Goal: Information Seeking & Learning: Learn about a topic

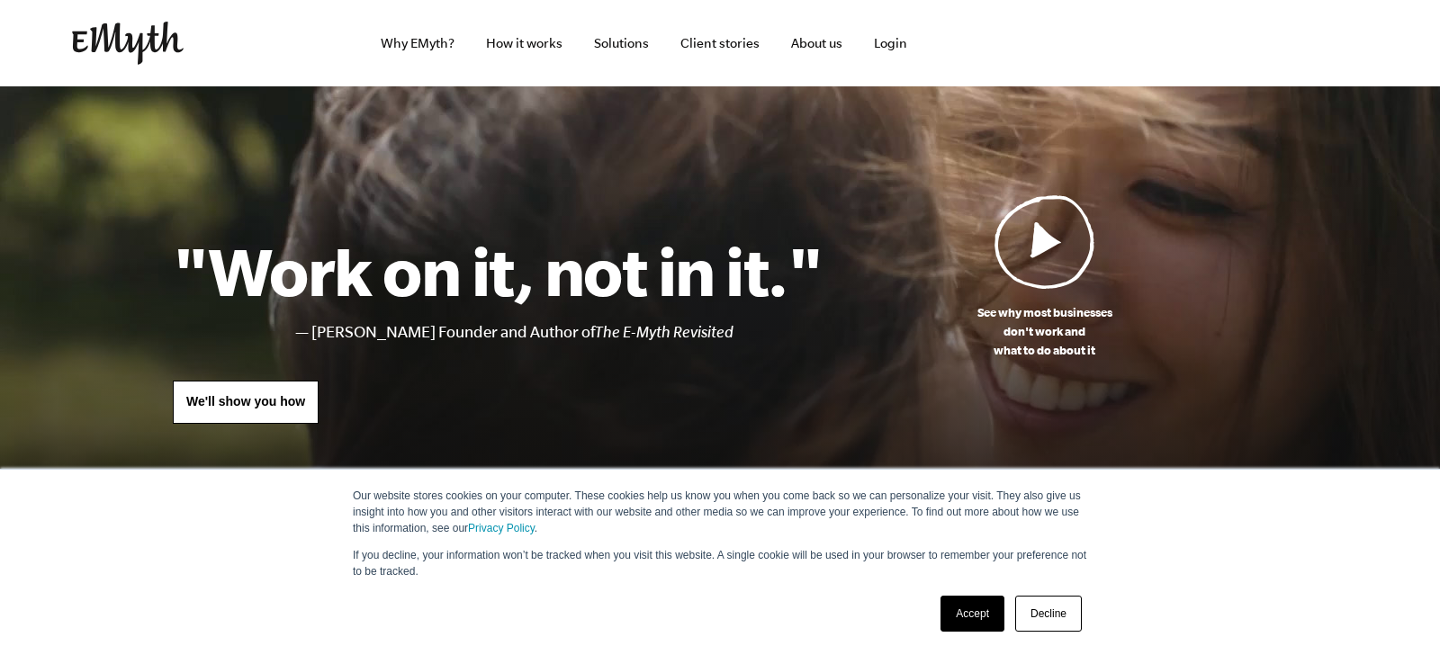
click at [977, 609] on link "Accept" at bounding box center [973, 614] width 64 height 36
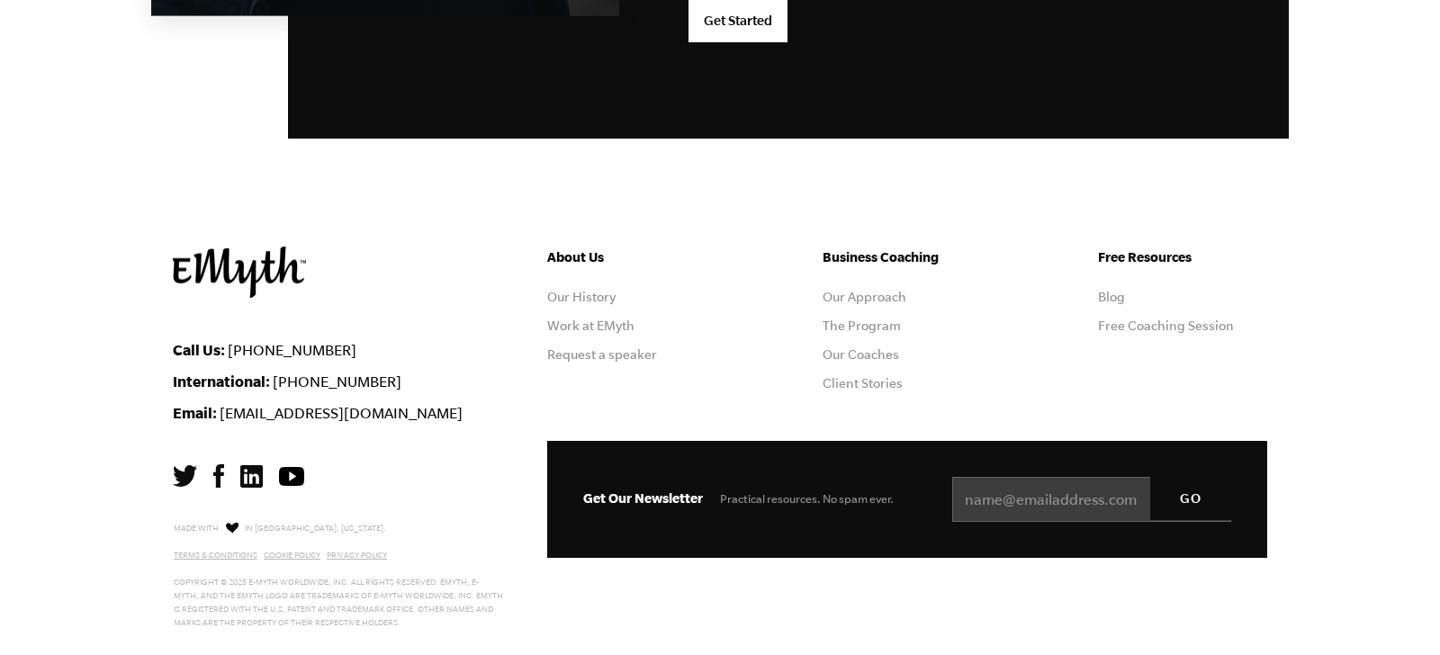
scroll to position [4893, 0]
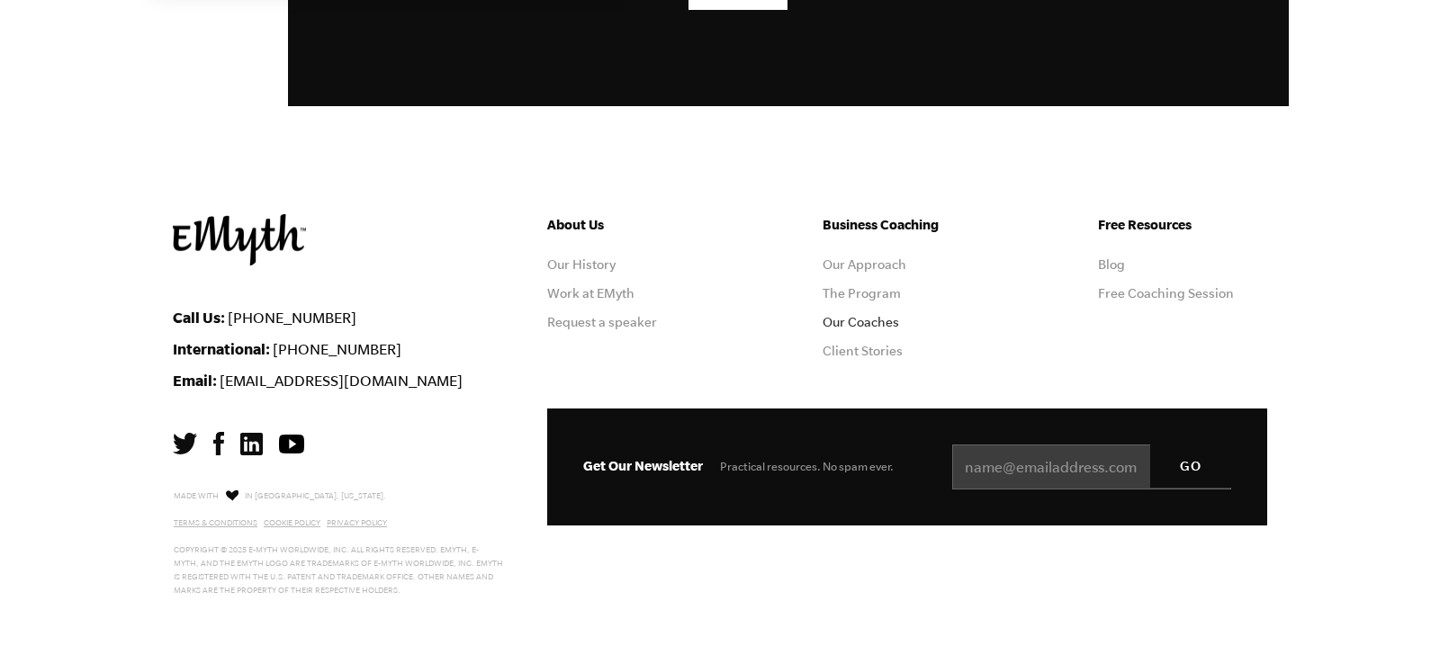
click at [851, 320] on link "Our Coaches" at bounding box center [861, 322] width 77 height 14
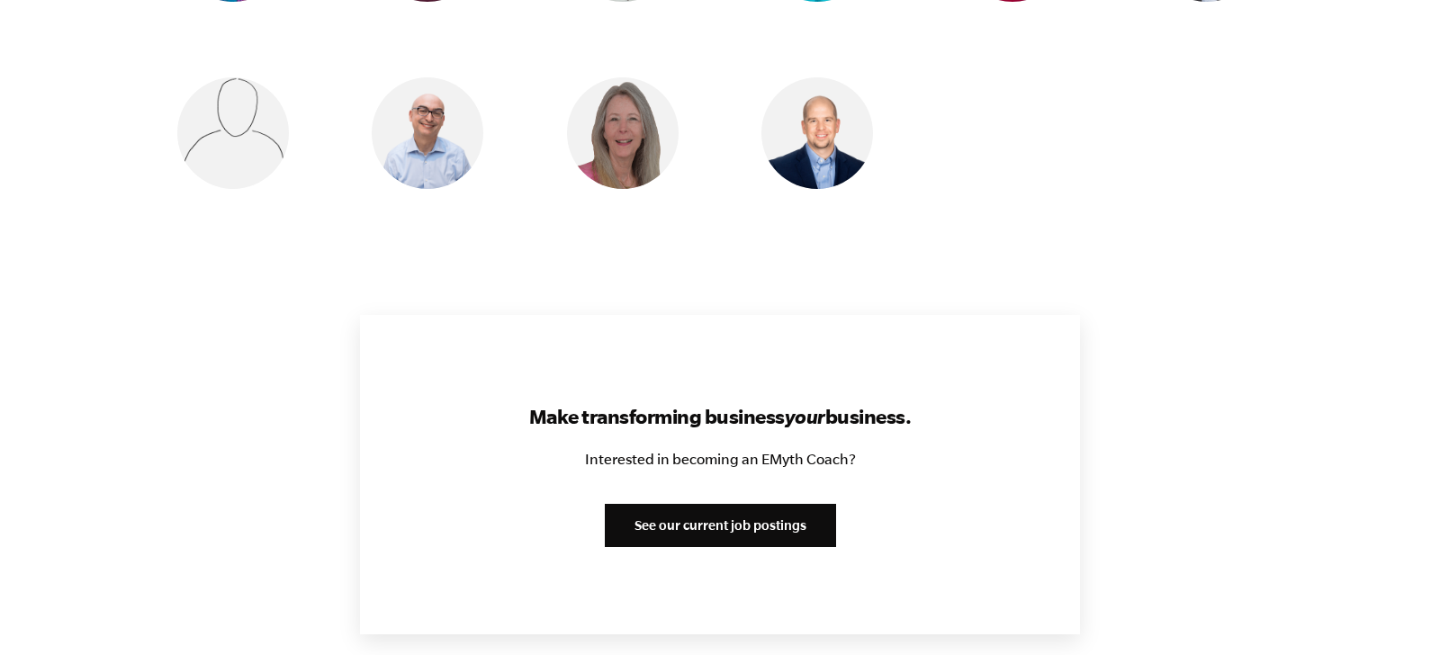
scroll to position [1985, 0]
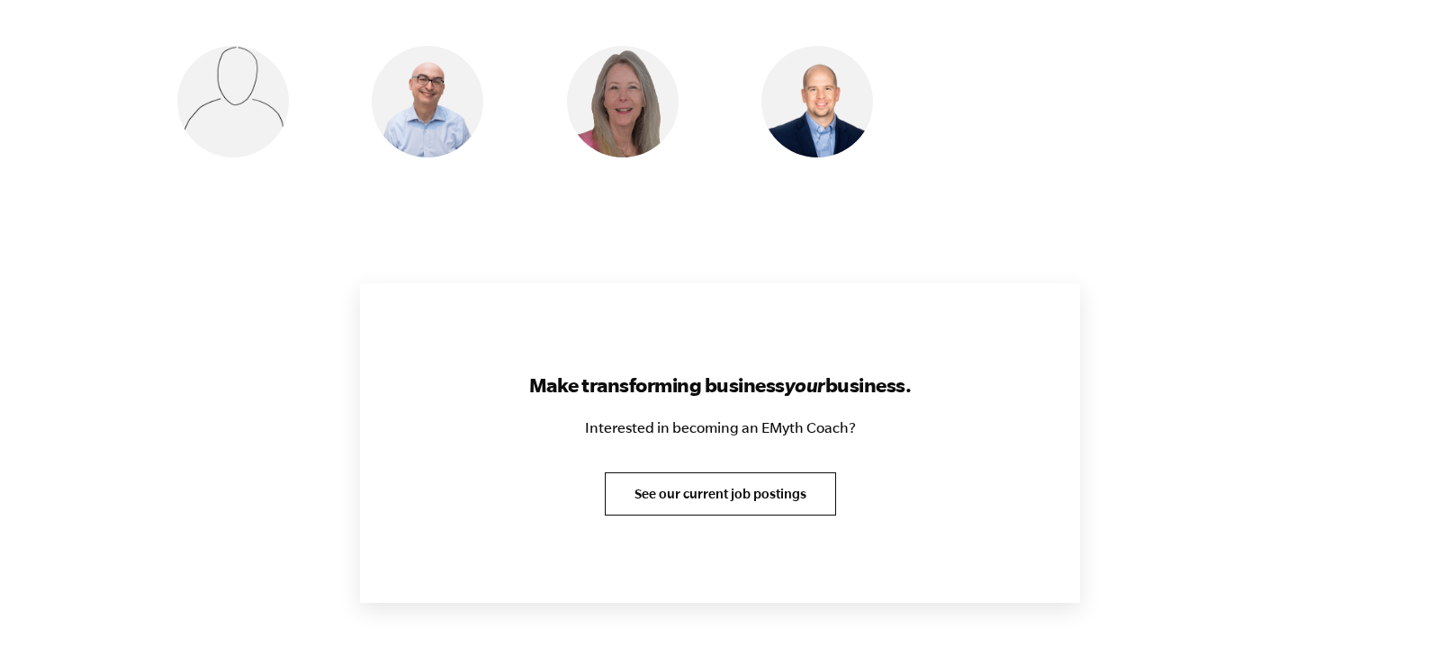
click at [752, 473] on link "See our current job postings" at bounding box center [720, 494] width 231 height 43
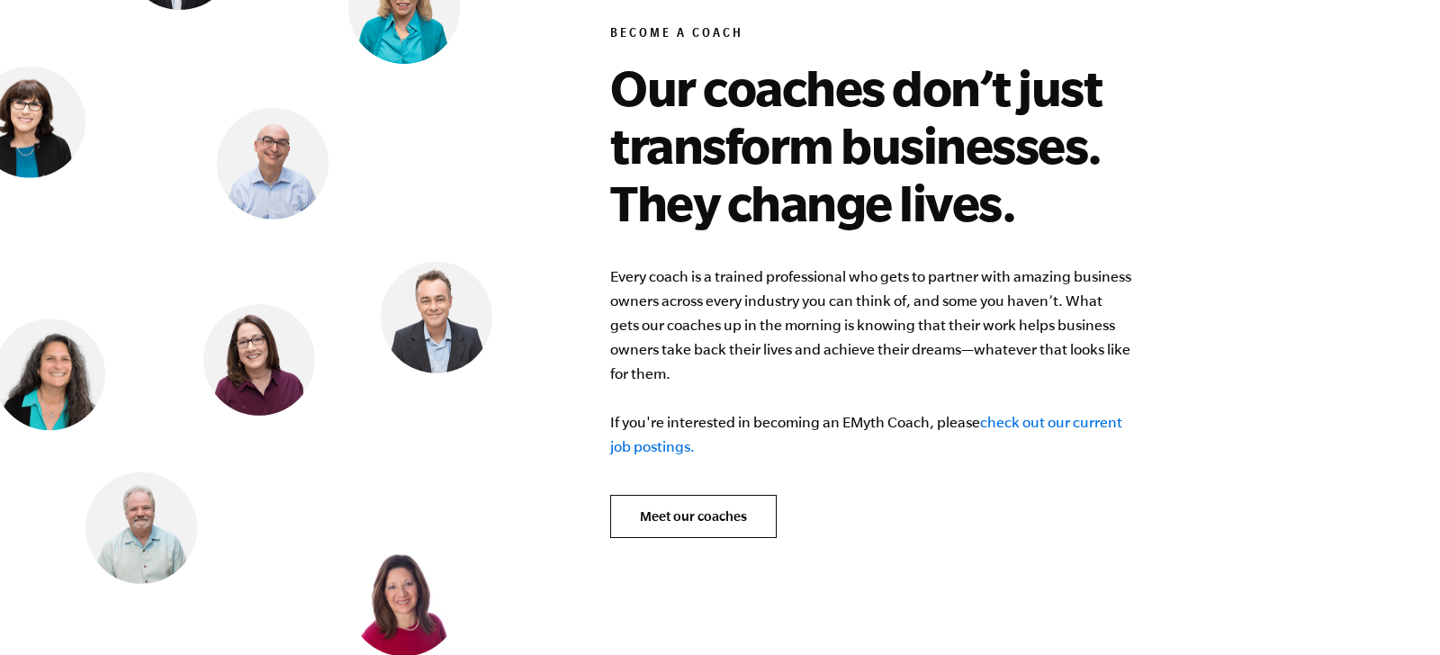
scroll to position [7028, 0]
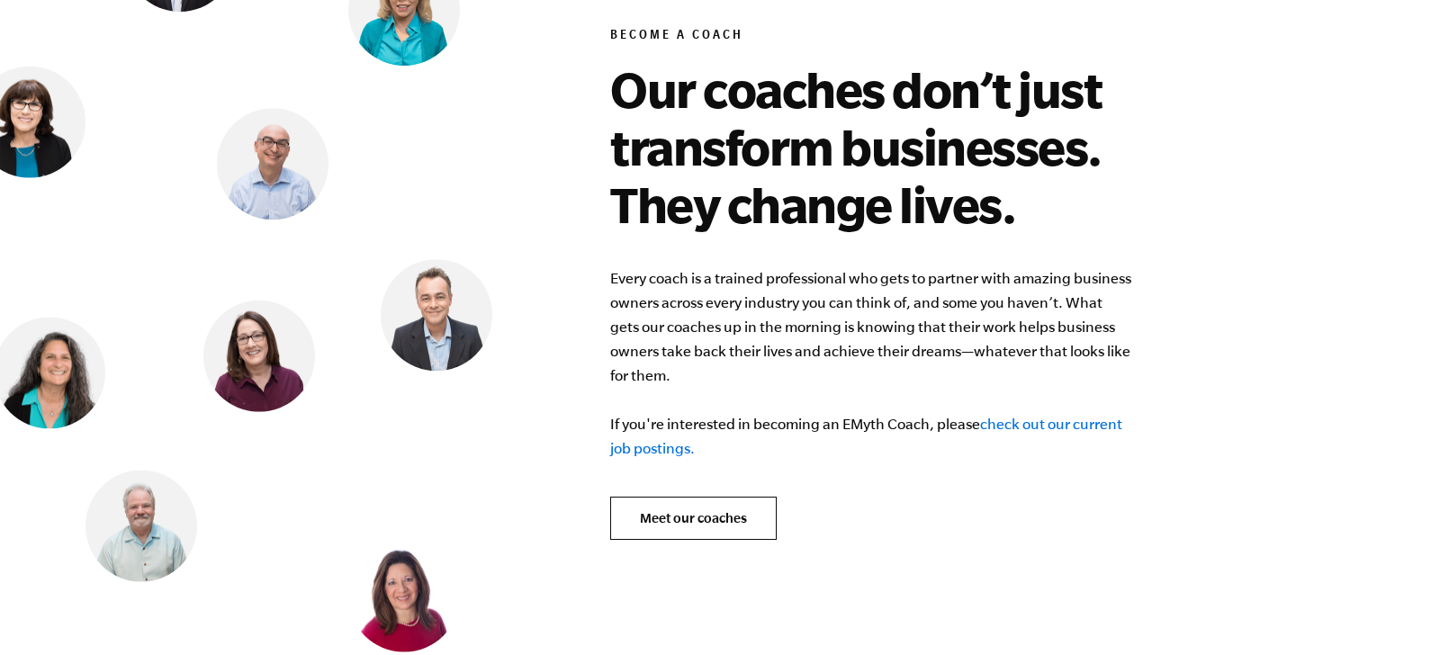
click at [1037, 416] on link "check out our current job postings." at bounding box center [866, 436] width 512 height 41
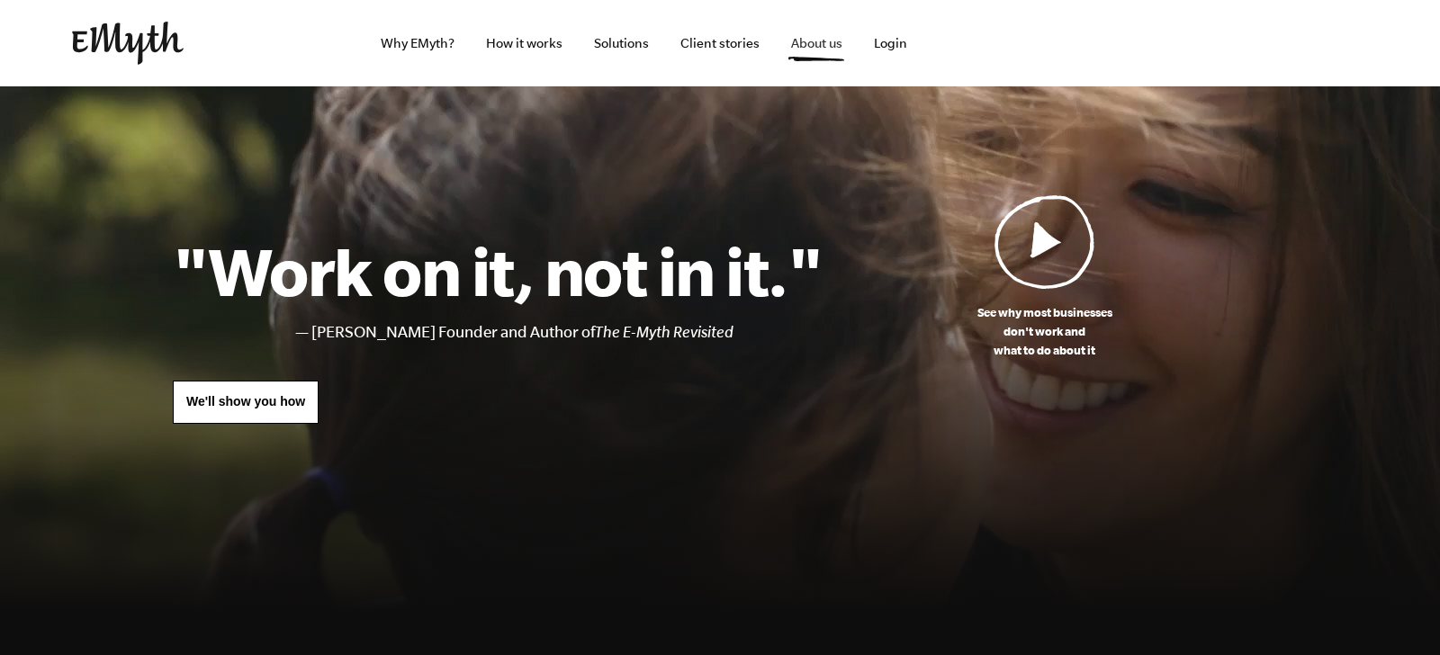
click at [815, 45] on link "About us" at bounding box center [817, 43] width 80 height 86
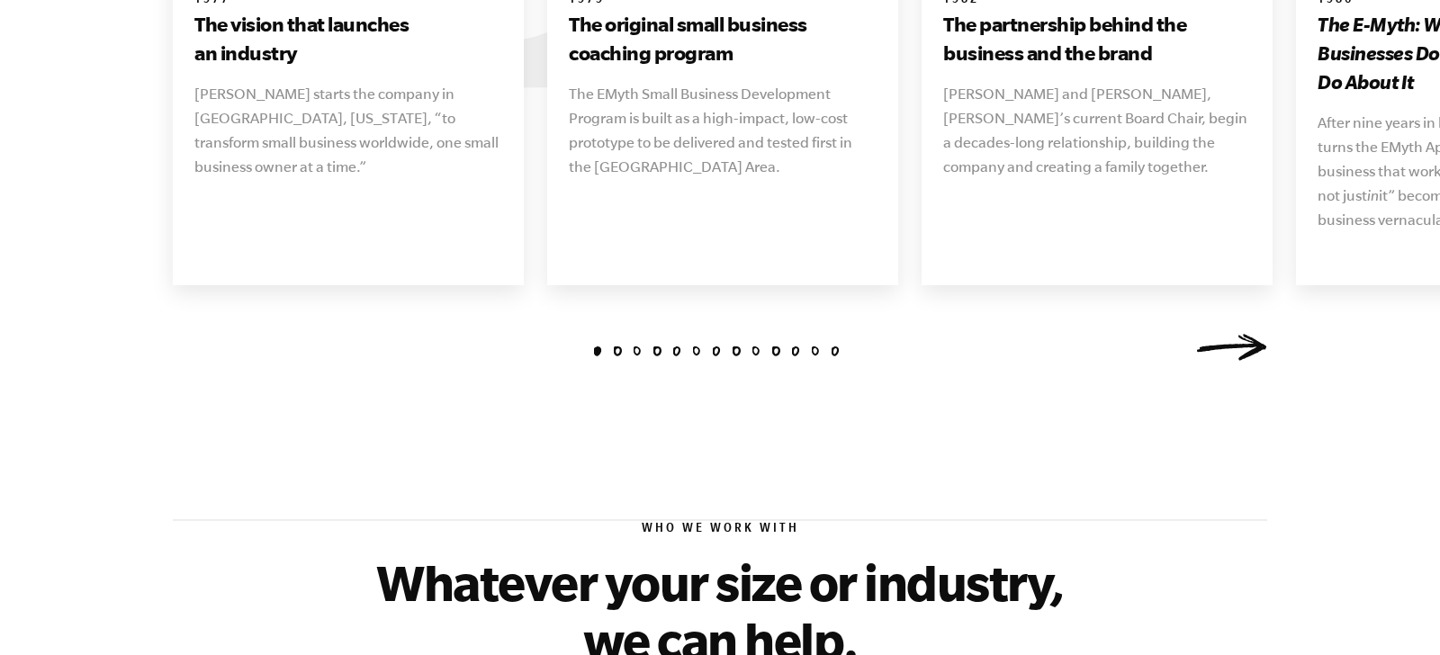
scroll to position [2283, 0]
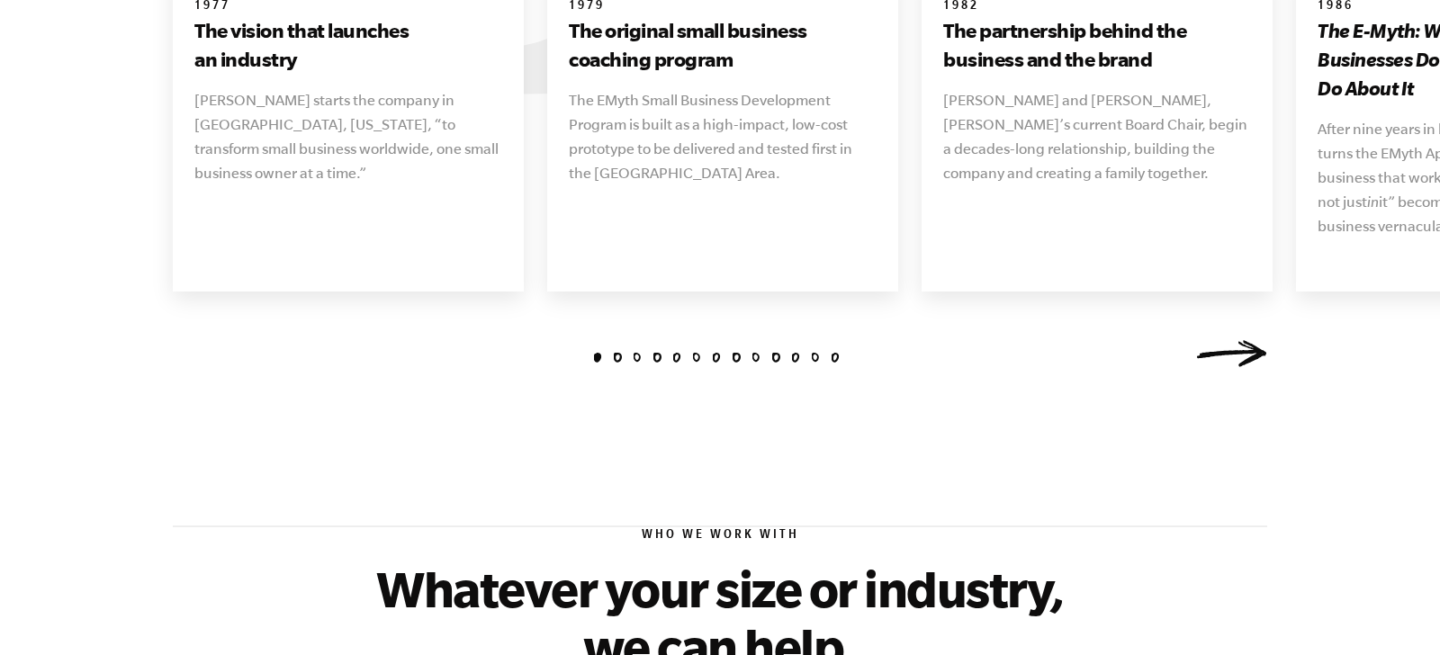
click at [833, 327] on div "1 2 3 4 5 6 7 8 9 10 11 [DATE] The vision that launches an industry [PERSON_NAM…" at bounding box center [720, 175] width 1138 height 412
click at [833, 353] on li "13" at bounding box center [836, 358] width 10 height 10
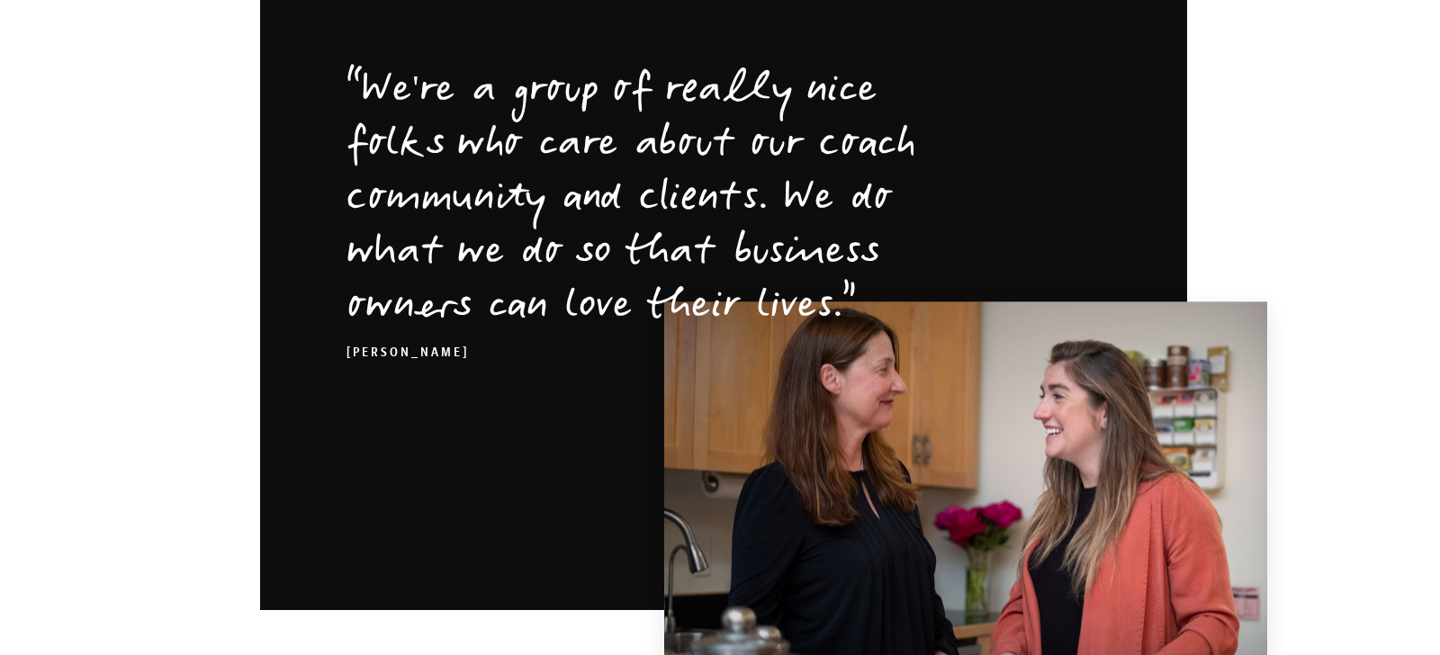
scroll to position [3474, 0]
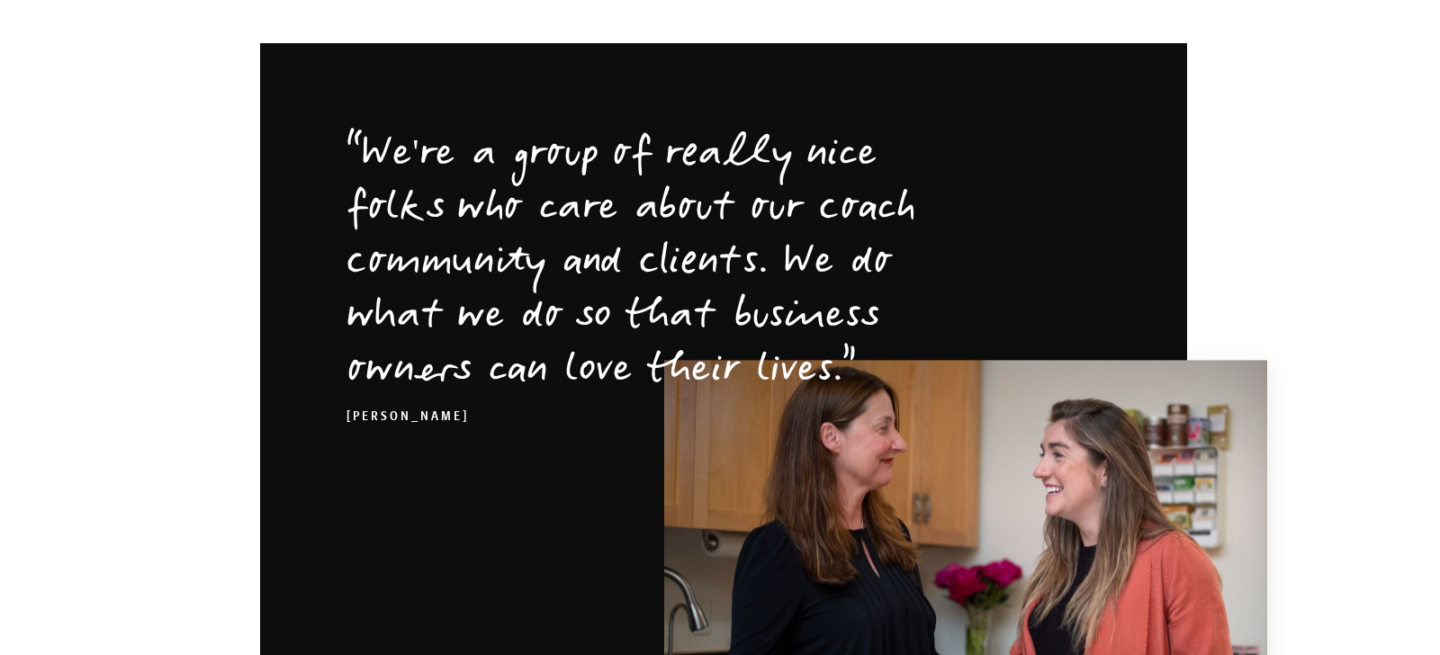
click at [97, 239] on section "Our team gifts love and compassion even when it's hard. This team is always wil…" at bounding box center [720, 403] width 1440 height 721
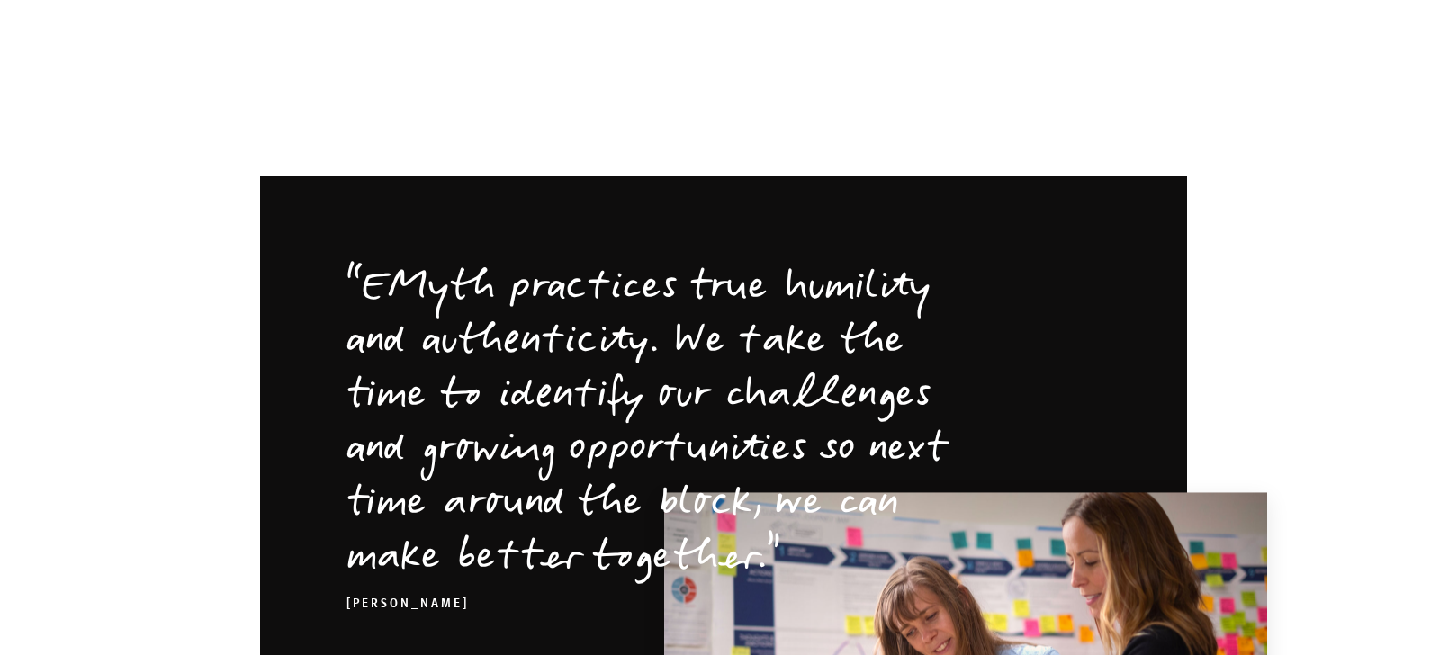
scroll to position [3292, 0]
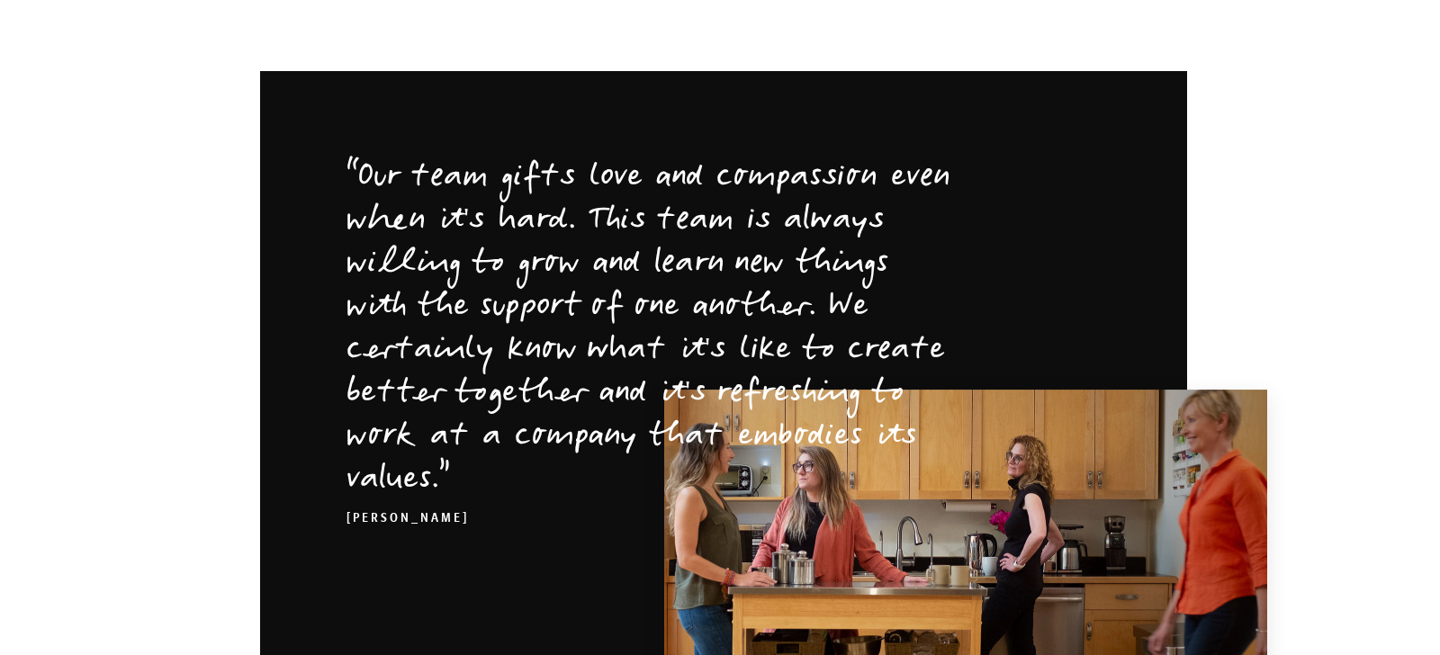
scroll to position [3376, 0]
